Goal: Information Seeking & Learning: Learn about a topic

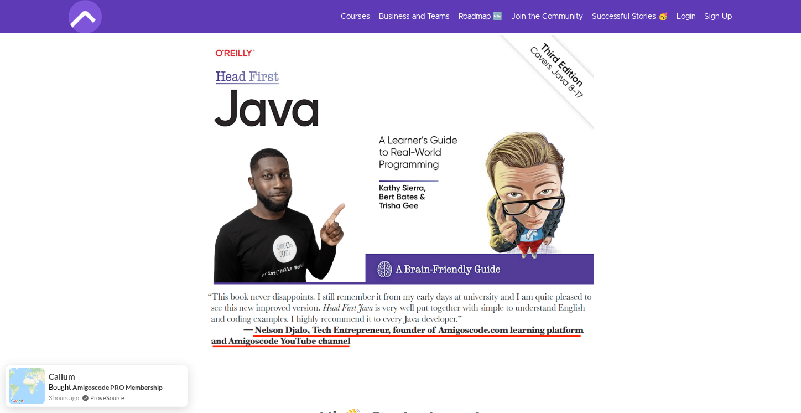
scroll to position [3431, 0]
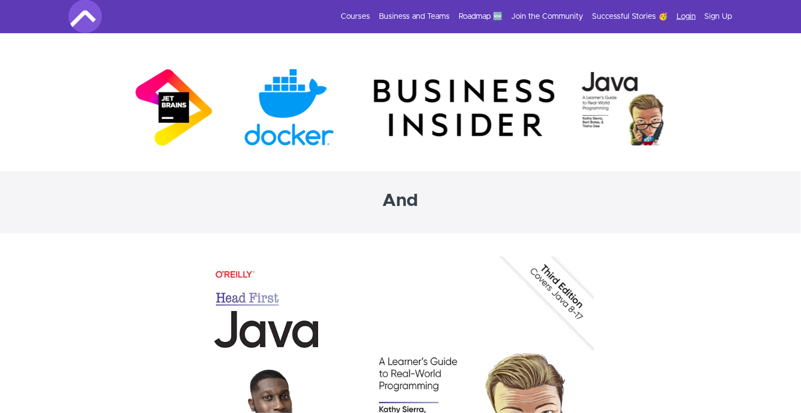
click at [683, 18] on link "Login" at bounding box center [686, 16] width 19 height 11
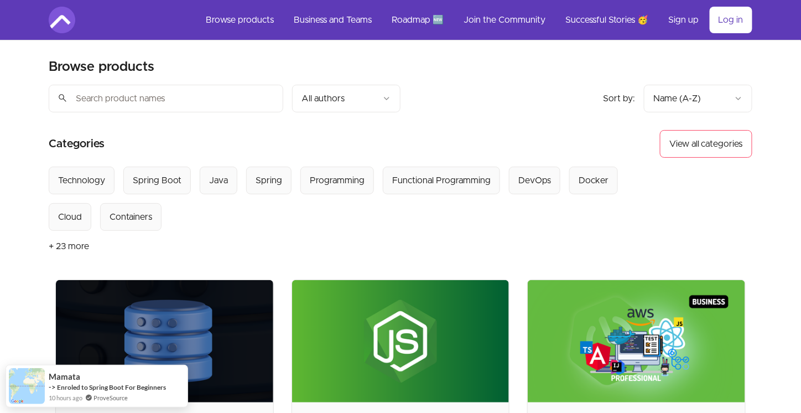
click at [76, 246] on button "+ 23 more" at bounding box center [69, 246] width 40 height 31
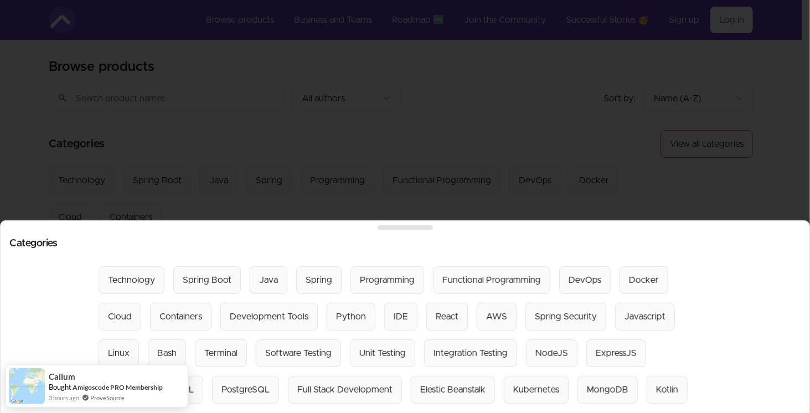
click at [299, 101] on div at bounding box center [405, 206] width 810 height 413
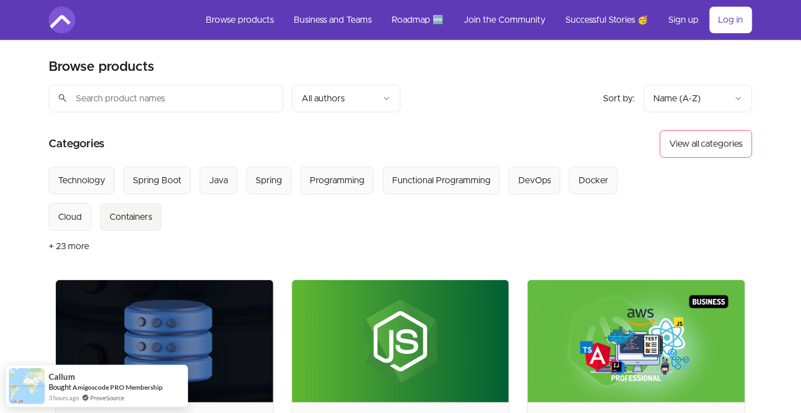
click at [110, 214] on div "Containers" at bounding box center [131, 216] width 43 height 13
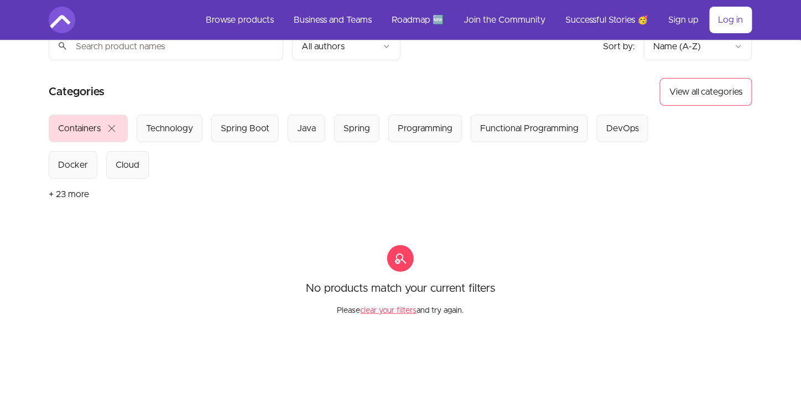
scroll to position [55, 0]
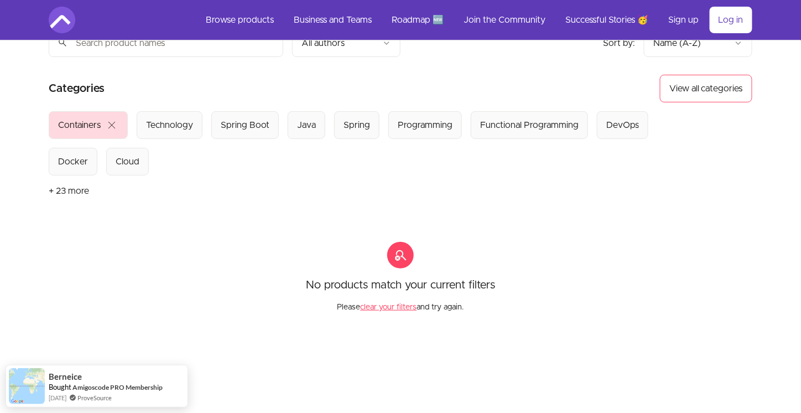
click at [107, 126] on span "close" at bounding box center [111, 124] width 13 height 13
